Goal: Transaction & Acquisition: Purchase product/service

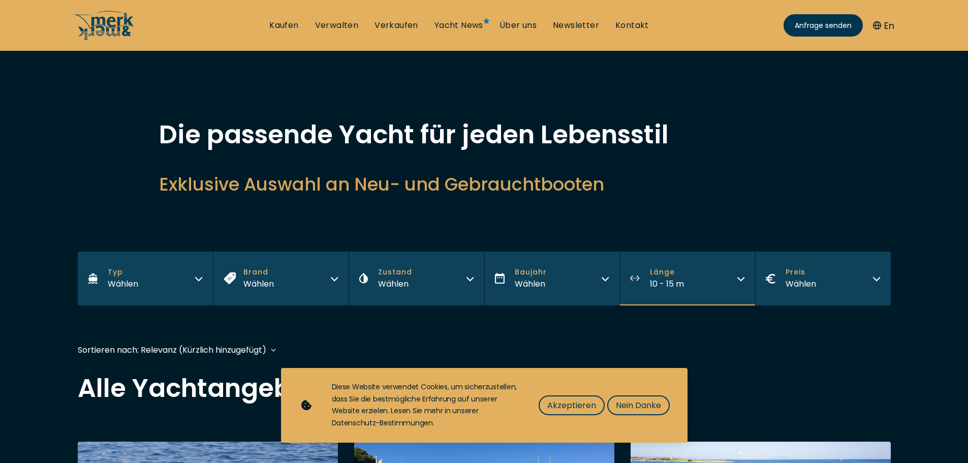
click at [183, 287] on button "Typ Wählen" at bounding box center [146, 279] width 136 height 54
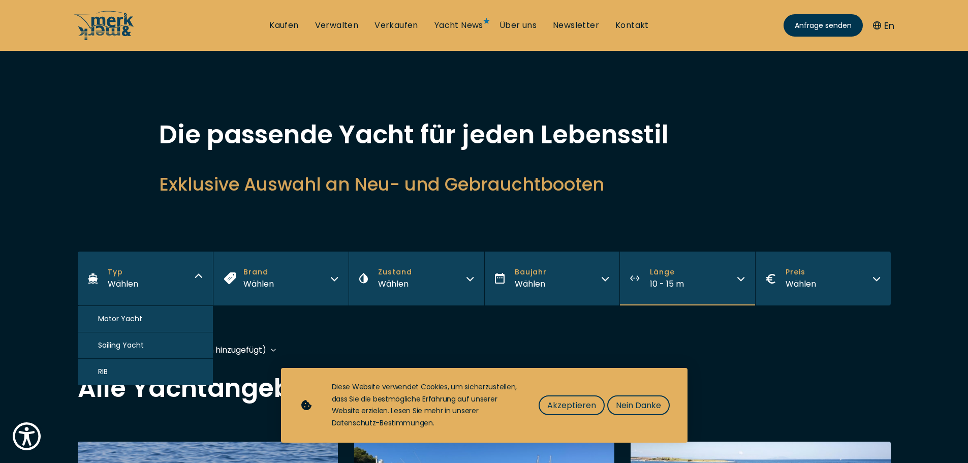
click at [166, 311] on button "Motor Yacht" at bounding box center [146, 319] width 136 height 26
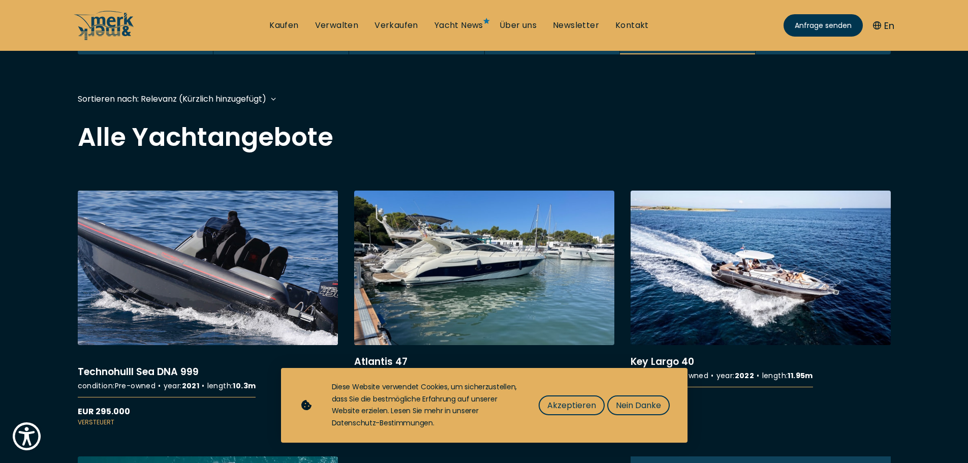
scroll to position [252, 0]
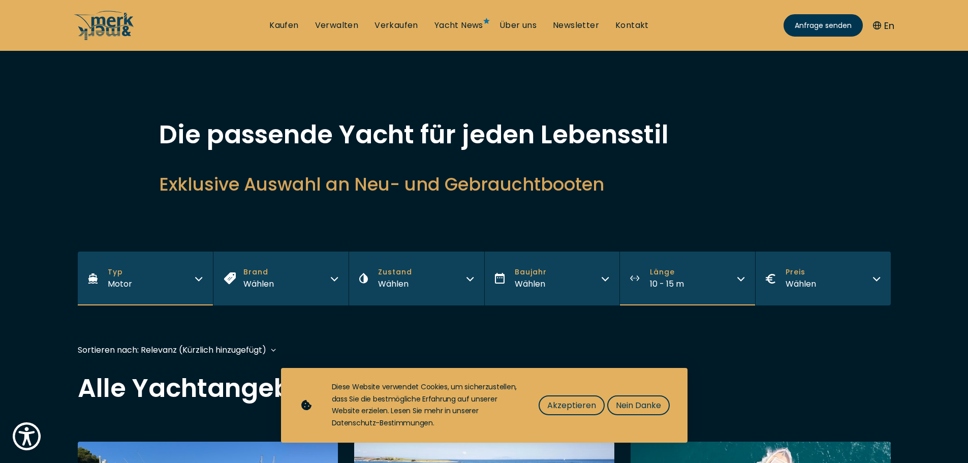
scroll to position [85, 0]
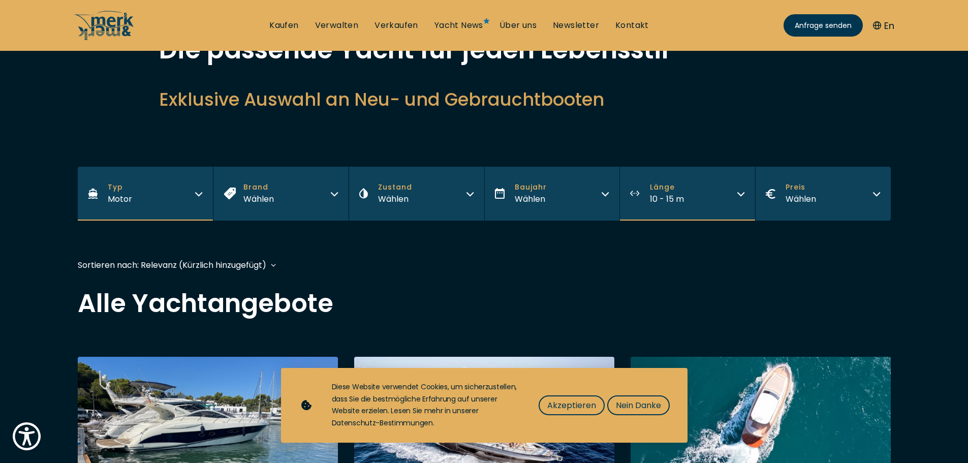
click at [289, 199] on button "Brand Wählen" at bounding box center [281, 194] width 136 height 54
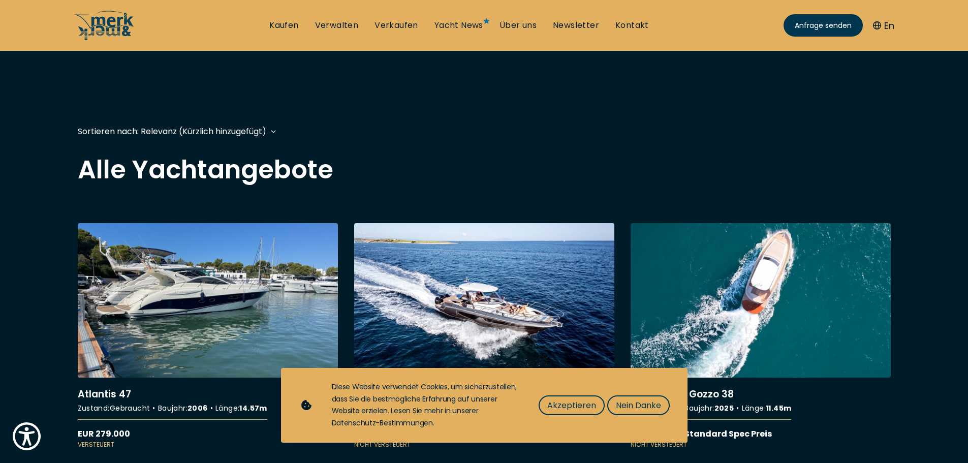
scroll to position [0, 0]
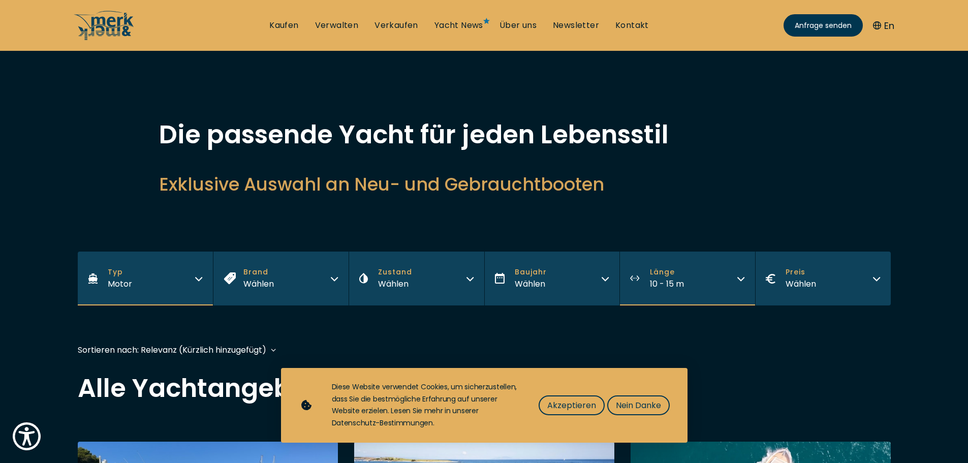
click at [442, 258] on button "Zustand Wählen" at bounding box center [417, 279] width 136 height 54
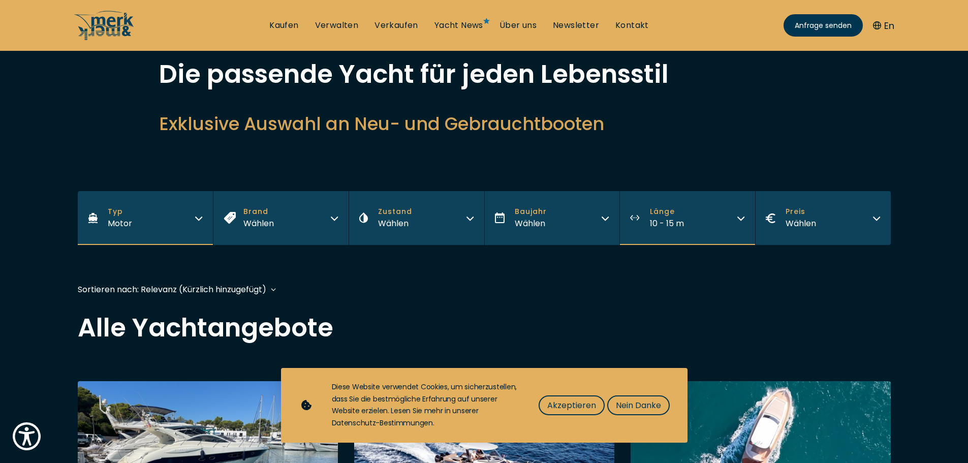
scroll to position [85, 0]
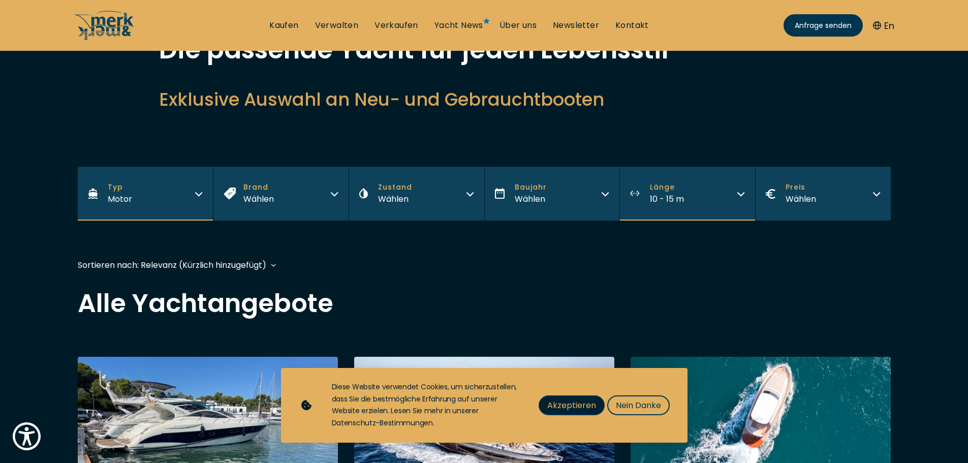
click at [593, 411] on span "Akzeptieren" at bounding box center [571, 405] width 49 height 13
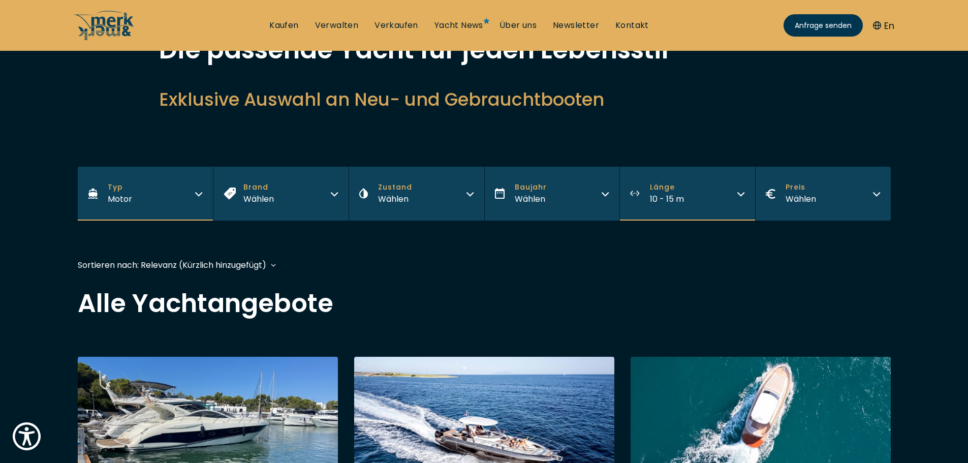
click at [195, 189] on icon "button" at bounding box center [199, 193] width 8 height 8
click at [287, 194] on button "Brand Wählen" at bounding box center [281, 194] width 136 height 54
click at [330, 195] on button "Brand Wählen" at bounding box center [281, 194] width 136 height 54
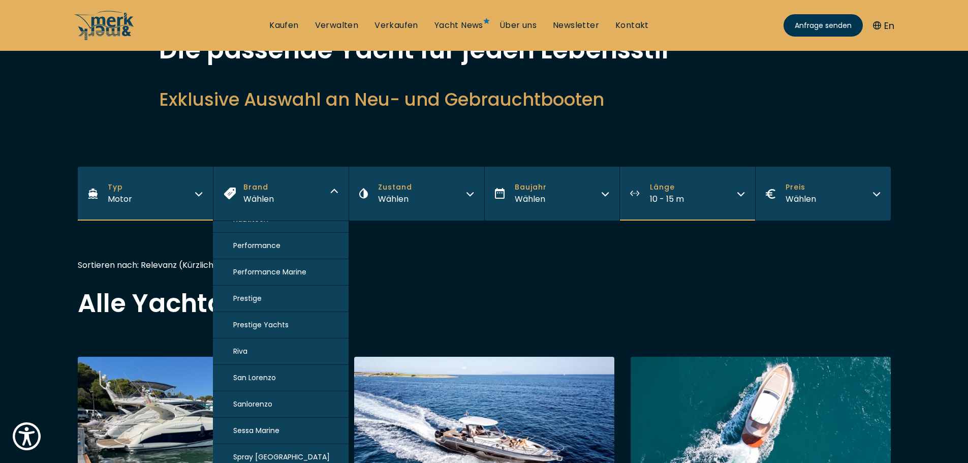
scroll to position [883, 0]
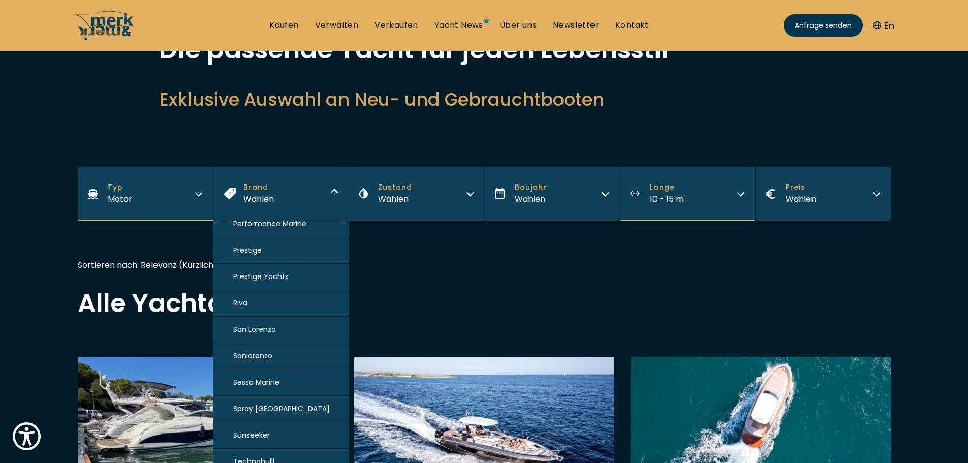
click at [431, 194] on button "Zustand Wählen" at bounding box center [417, 194] width 136 height 54
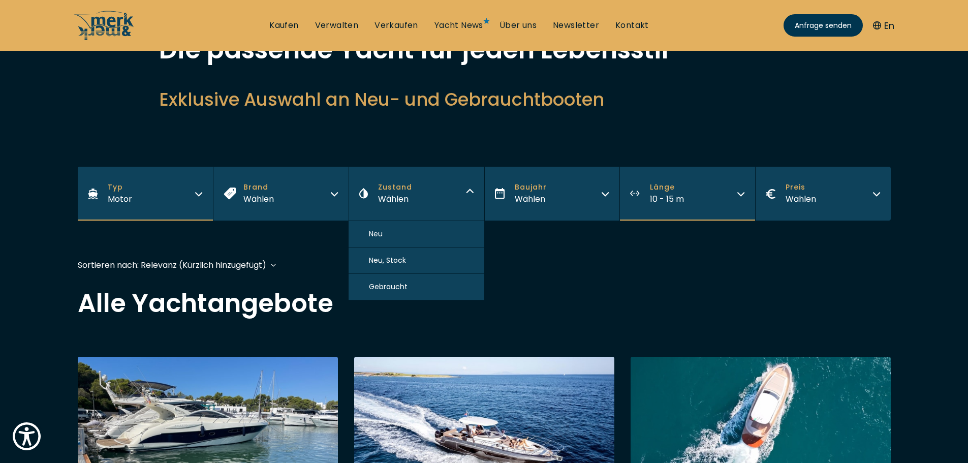
click at [529, 190] on span "Baujahr" at bounding box center [531, 187] width 32 height 11
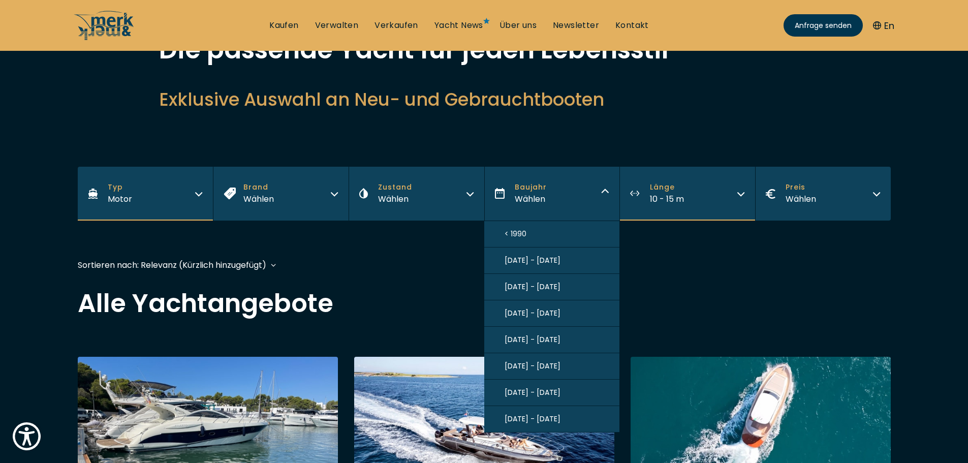
click at [538, 416] on span "2020 - 2025" at bounding box center [533, 419] width 56 height 11
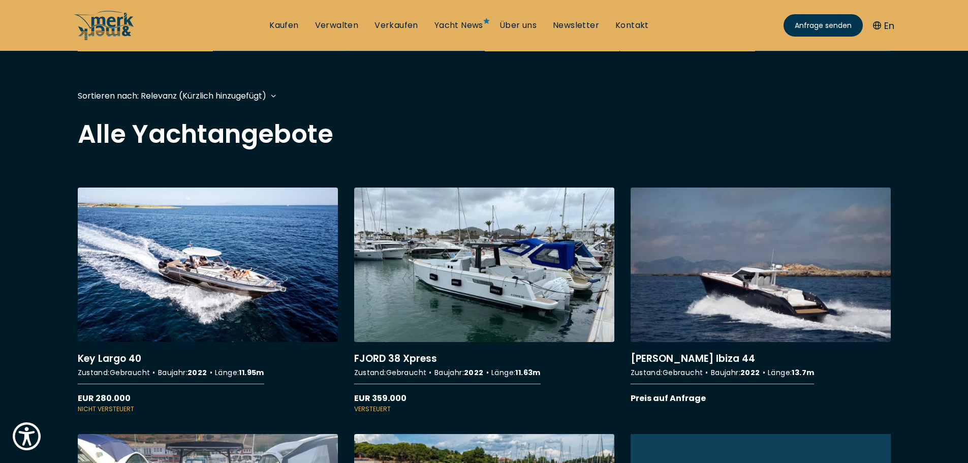
scroll to position [169, 0]
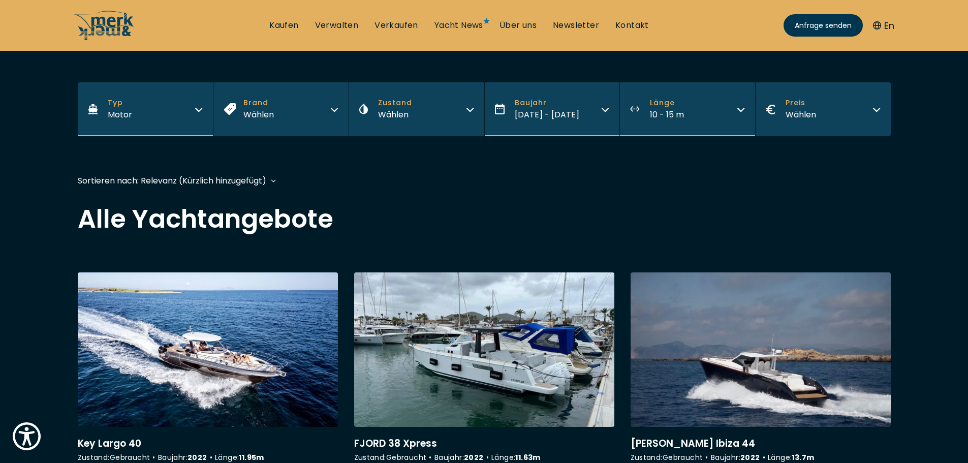
click at [266, 177] on div "Sortieren nach: Relevanz (Kürzlich hinzugefügt) Relevanz (Kürzlich hinzugefügt)…" at bounding box center [172, 180] width 189 height 13
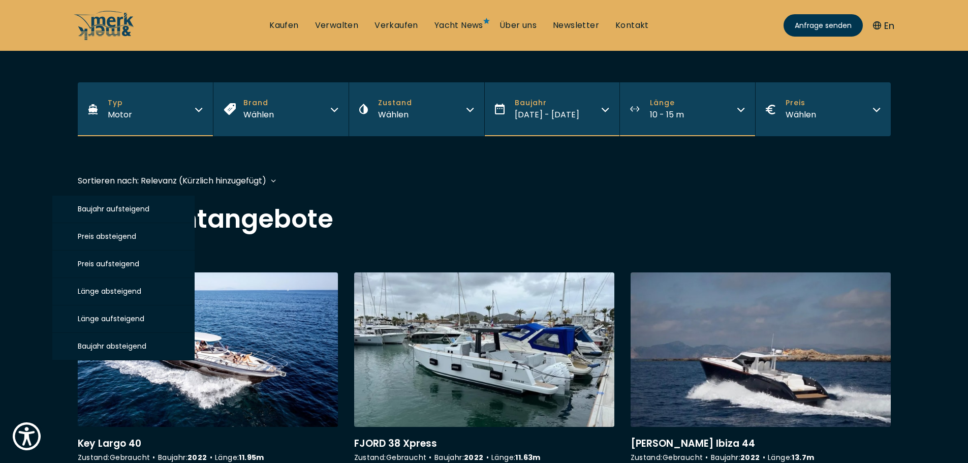
click at [124, 261] on span "Preis aufsteigend" at bounding box center [109, 264] width 62 height 10
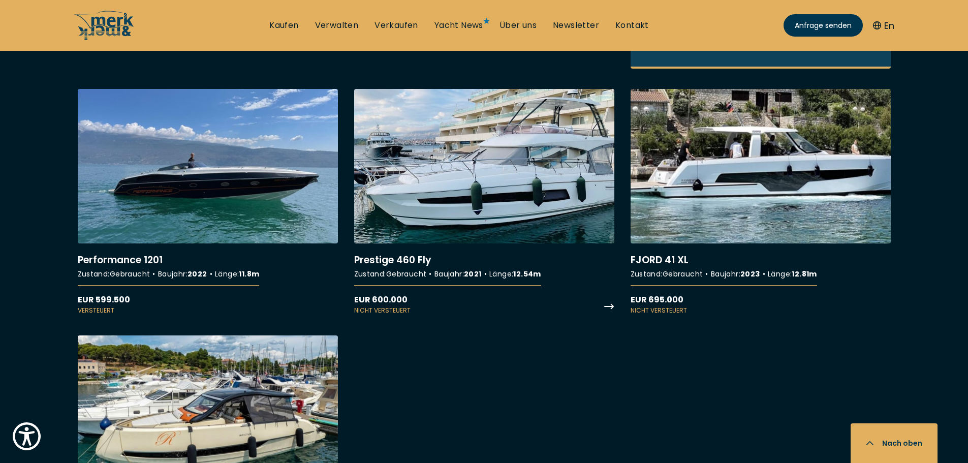
scroll to position [847, 0]
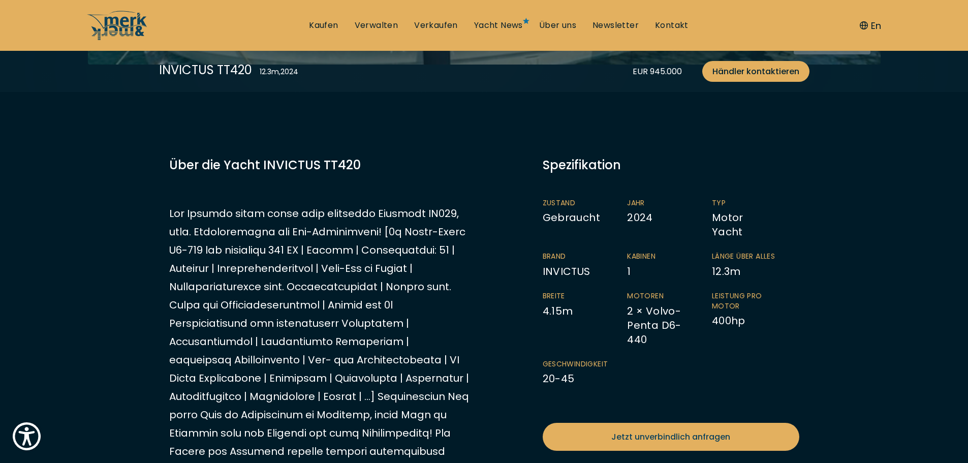
scroll to position [508, 0]
